Goal: Use online tool/utility: Utilize a website feature to perform a specific function

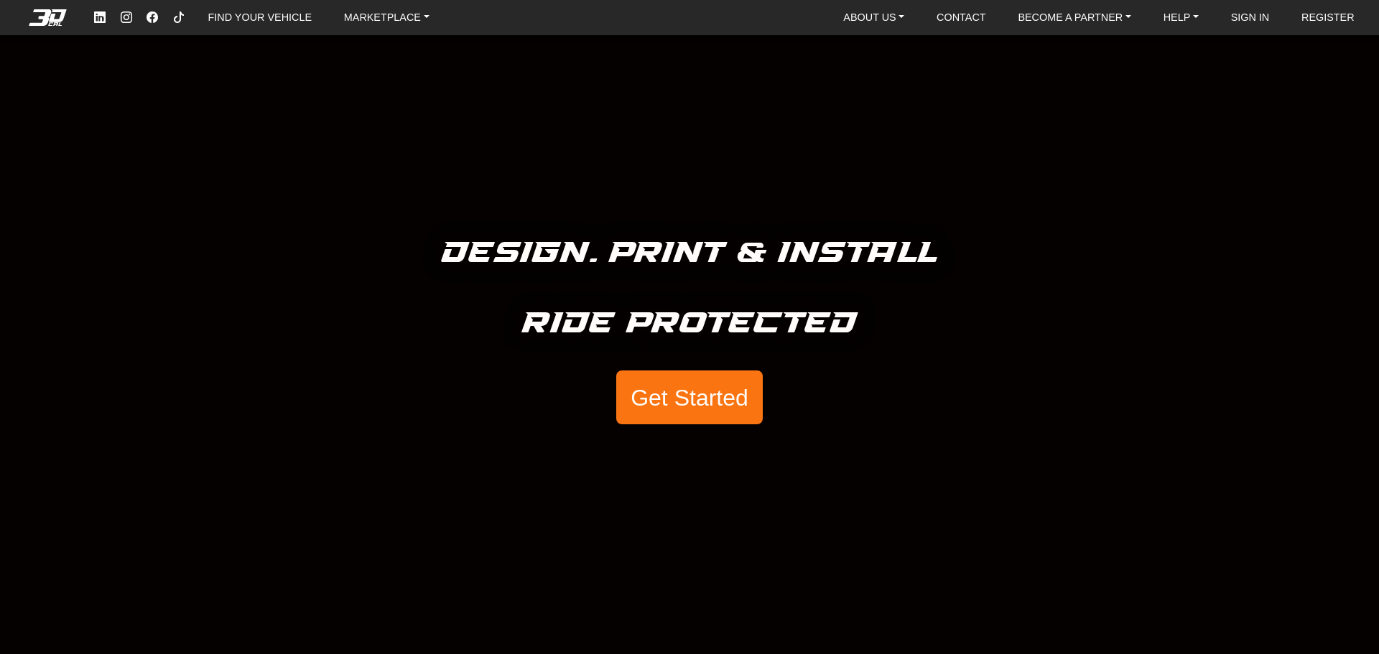
click at [720, 408] on button "Get Started" at bounding box center [689, 398] width 147 height 55
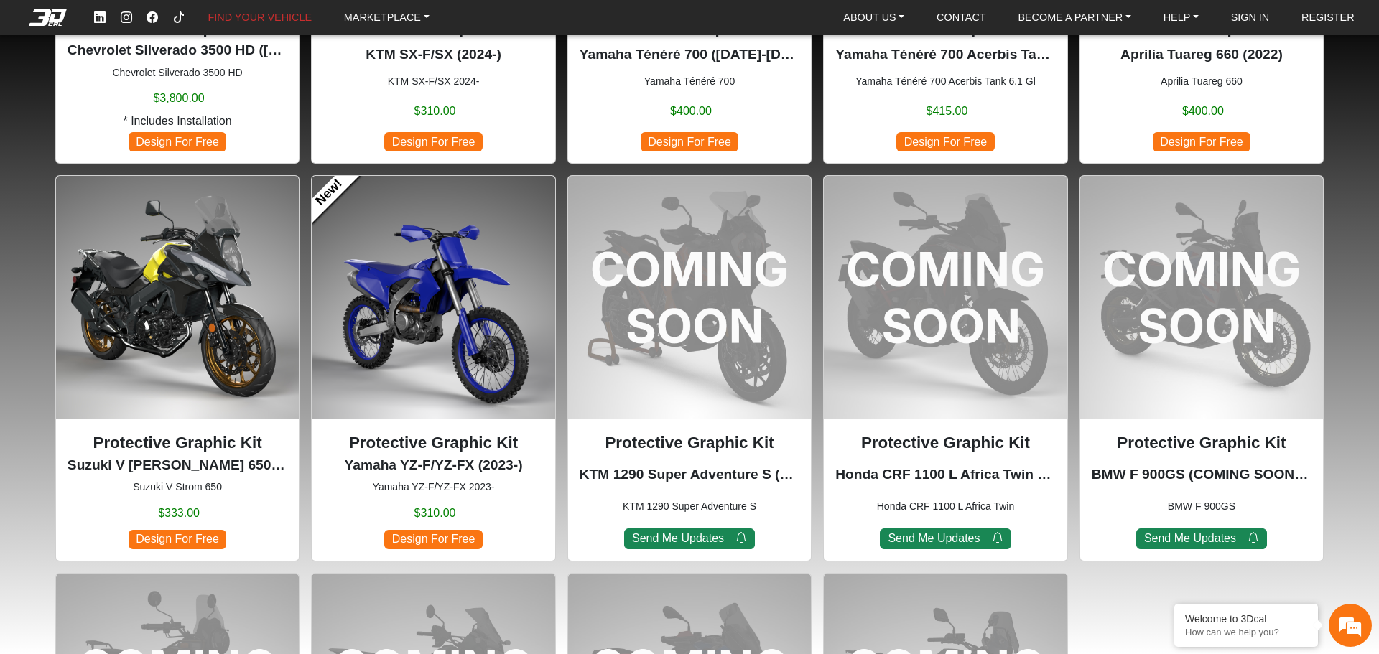
scroll to position [1230, 0]
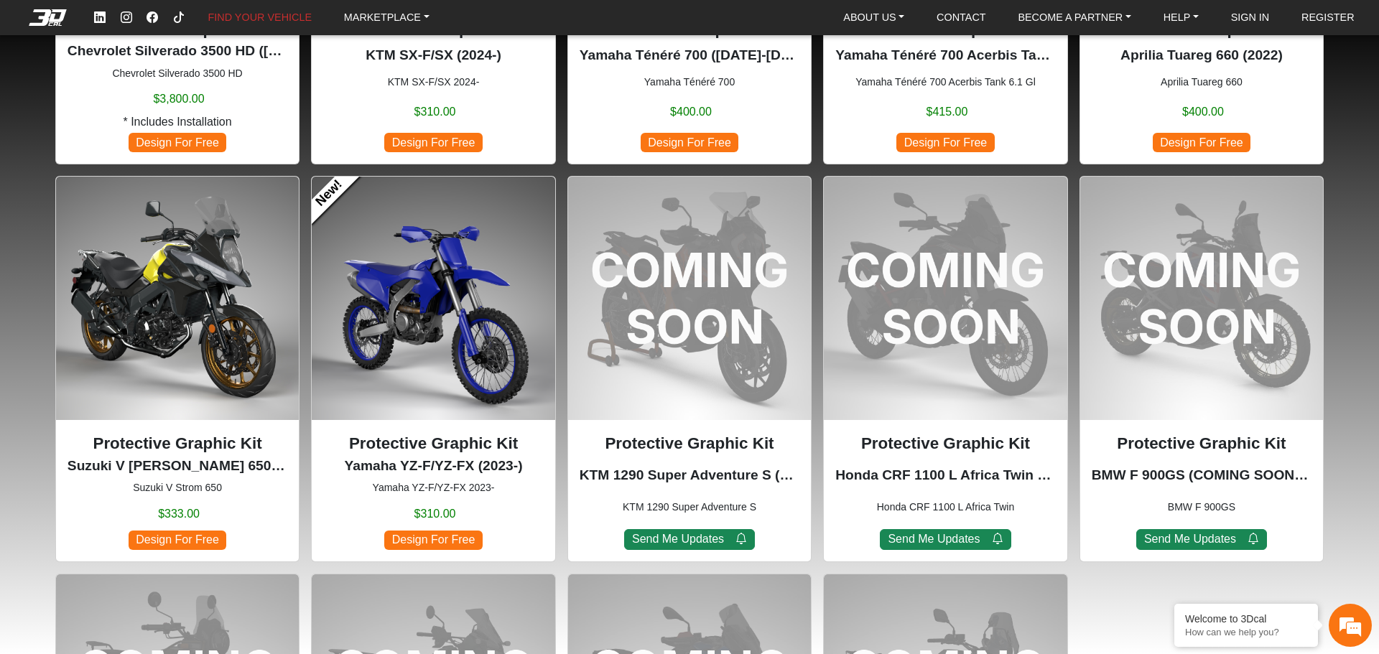
click at [203, 298] on img at bounding box center [177, 298] width 243 height 243
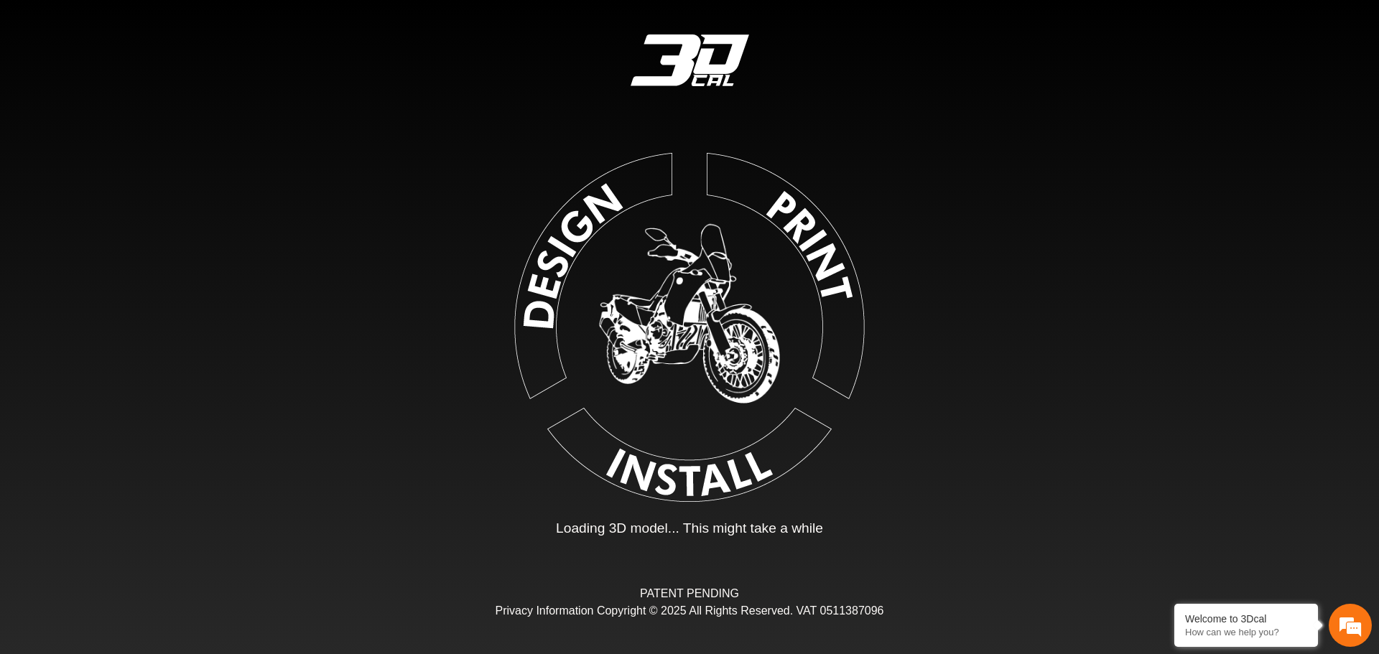
click at [542, 298] on img at bounding box center [689, 324] width 323 height 323
click at [729, 479] on img at bounding box center [689, 324] width 323 height 323
type input "*"
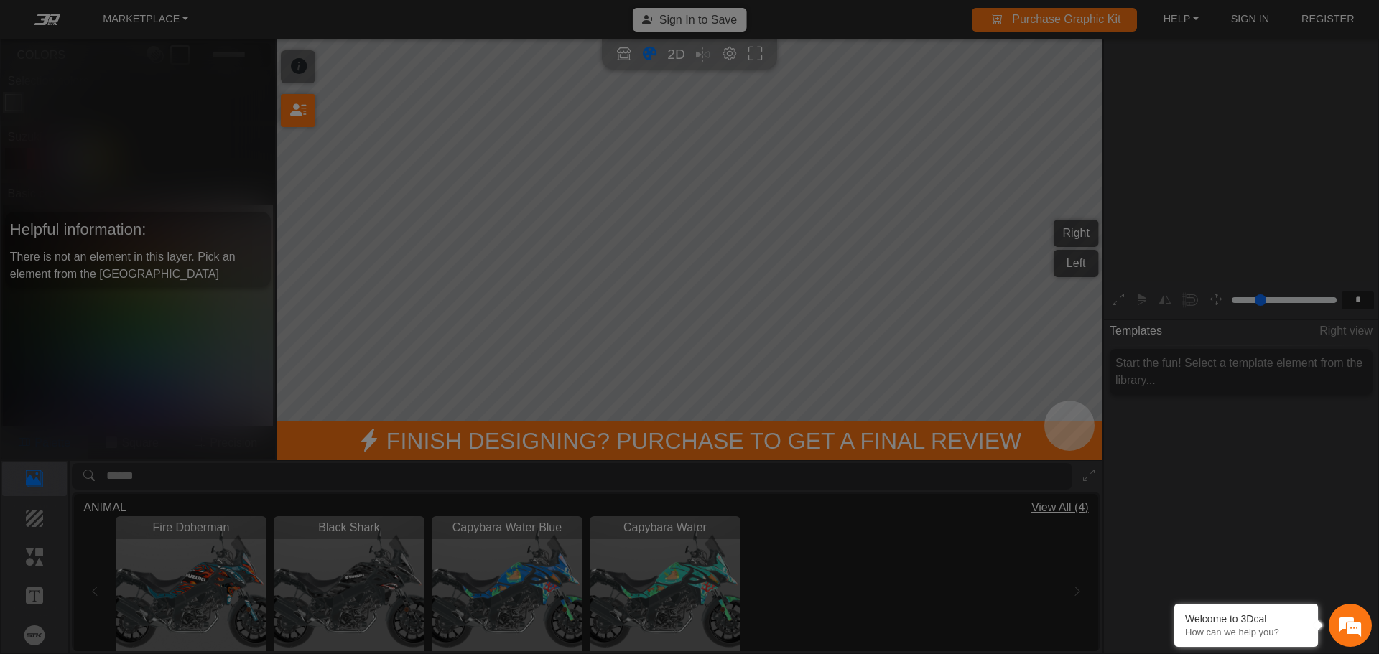
scroll to position [237, 222]
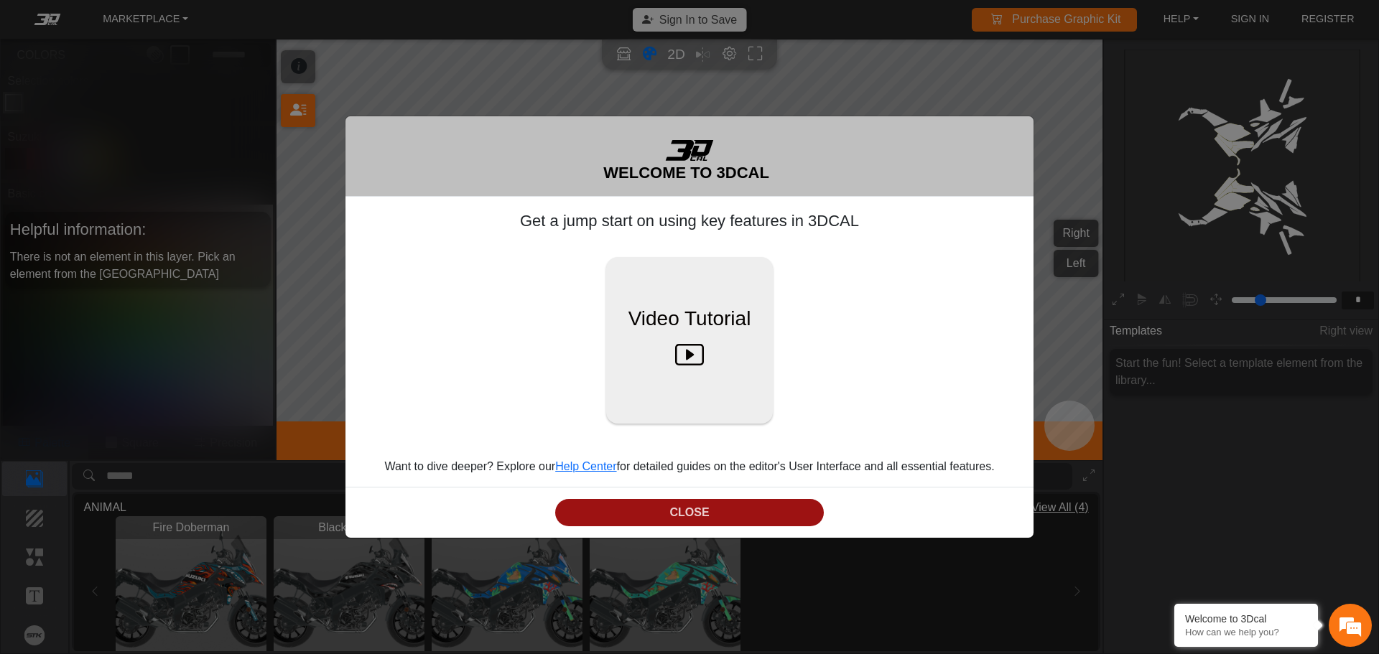
click at [713, 512] on button "CLOSE" at bounding box center [689, 513] width 269 height 28
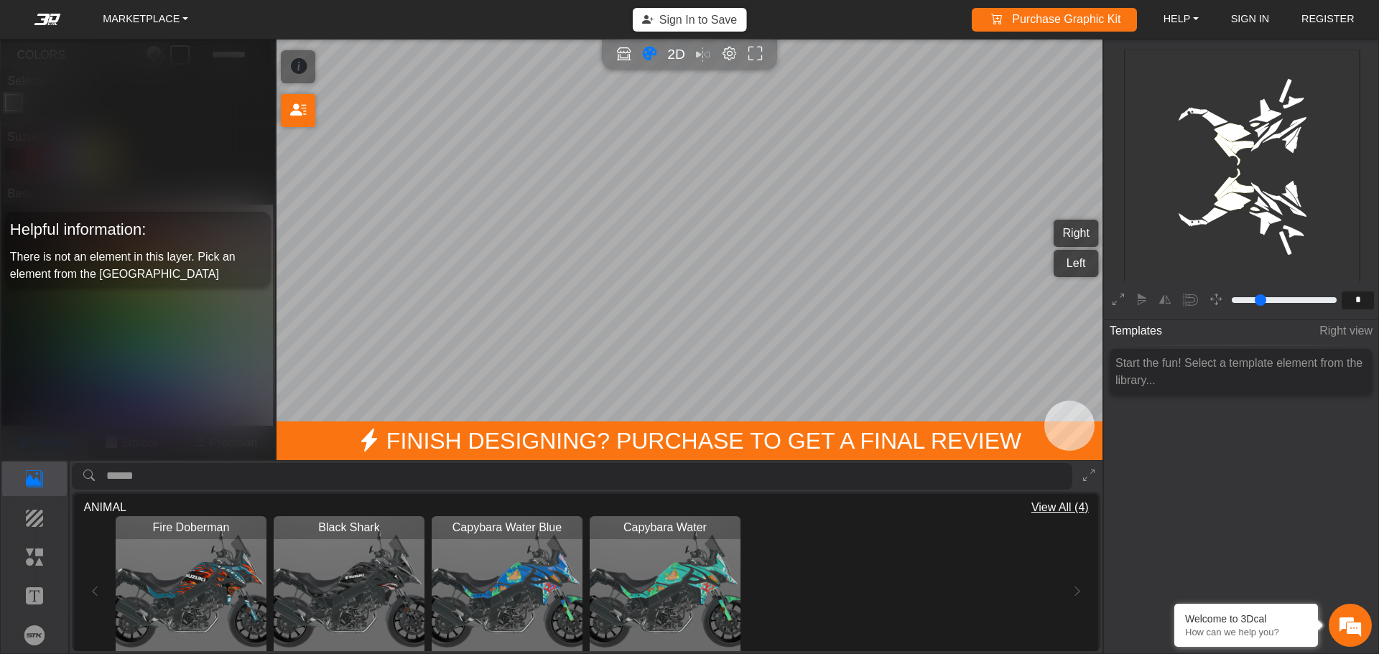
click at [512, 593] on img "View Capybara Water Blue" at bounding box center [507, 592] width 151 height 151
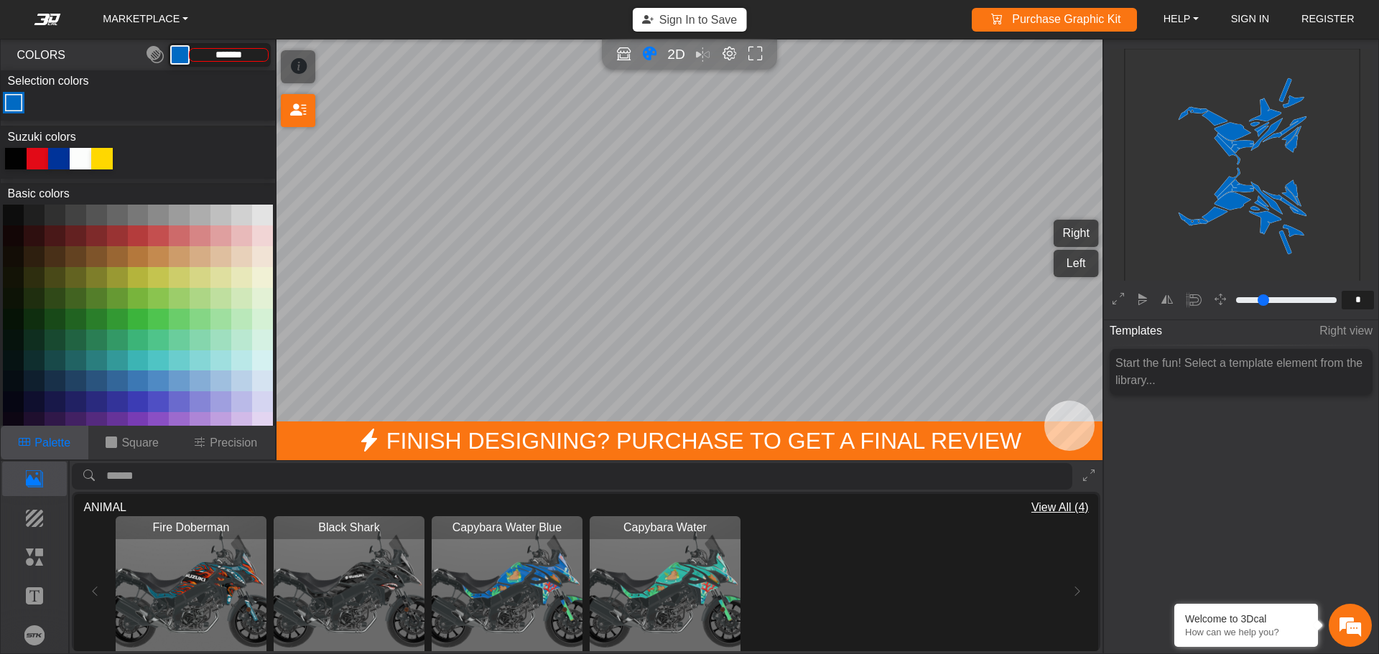
click at [157, 323] on button at bounding box center [158, 319] width 21 height 21
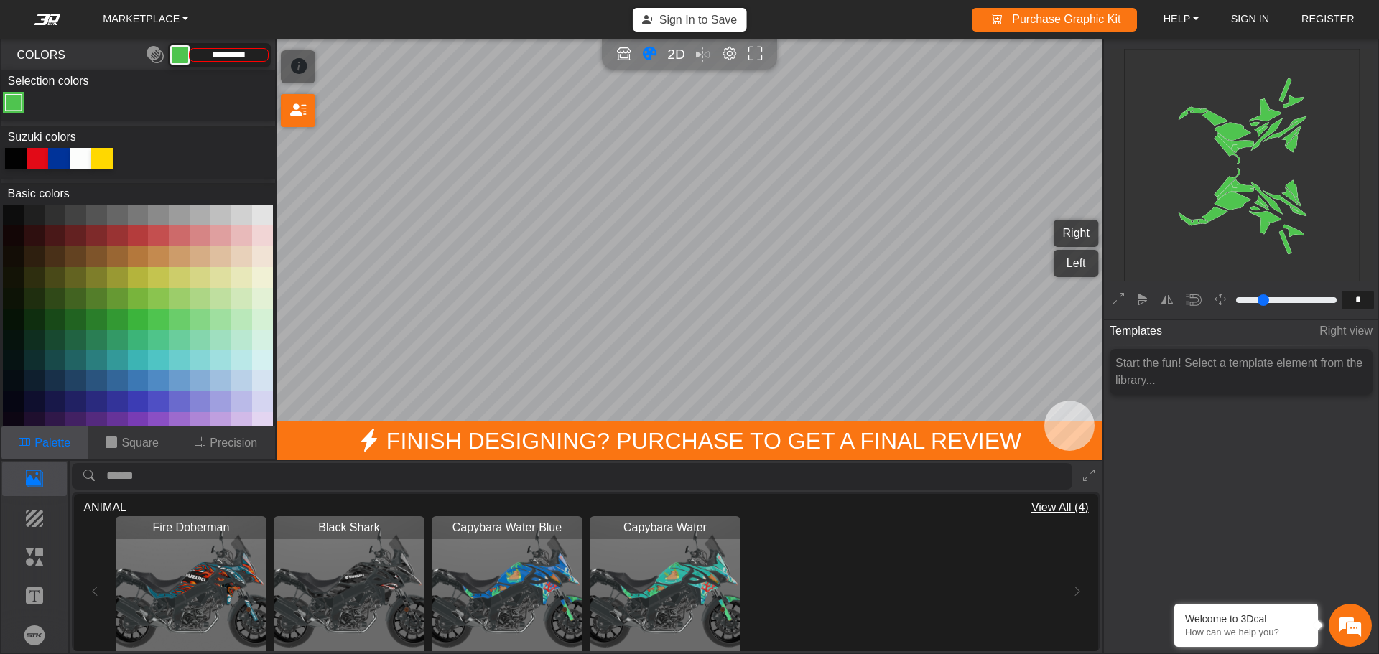
click at [149, 302] on button at bounding box center [158, 298] width 21 height 21
click at [117, 397] on button at bounding box center [117, 402] width 21 height 21
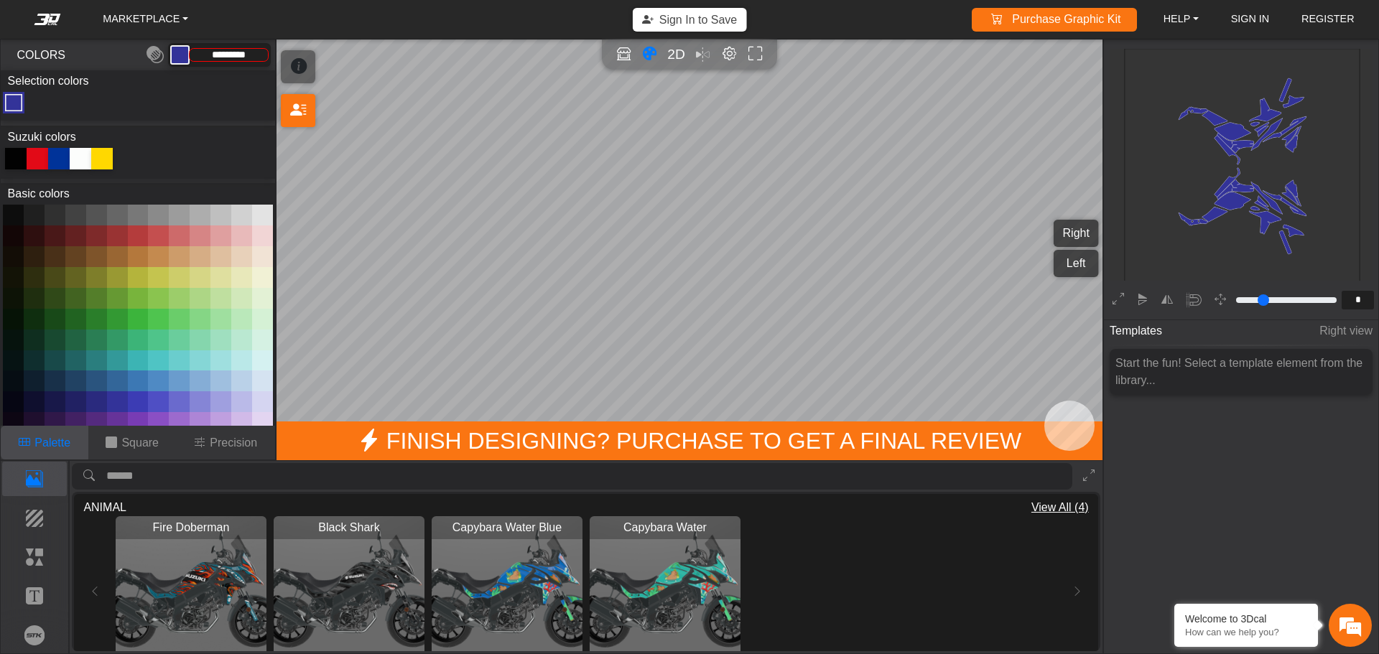
click at [155, 397] on button at bounding box center [158, 402] width 21 height 21
click at [176, 396] on button at bounding box center [179, 402] width 21 height 21
click at [202, 396] on button at bounding box center [200, 402] width 21 height 21
click at [60, 154] on div at bounding box center [59, 159] width 22 height 22
click at [45, 157] on div at bounding box center [38, 159] width 22 height 22
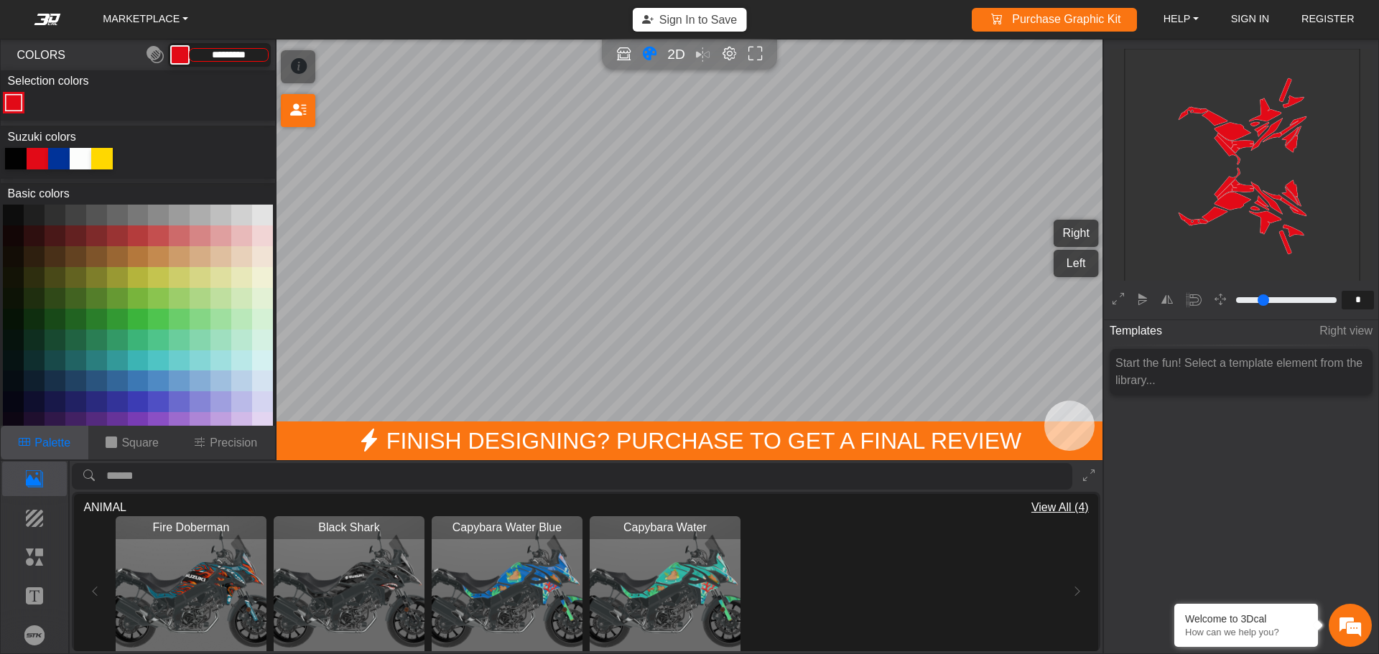
click at [89, 156] on div at bounding box center [81, 159] width 22 height 22
type input "*********"
